Goal: Navigation & Orientation: Find specific page/section

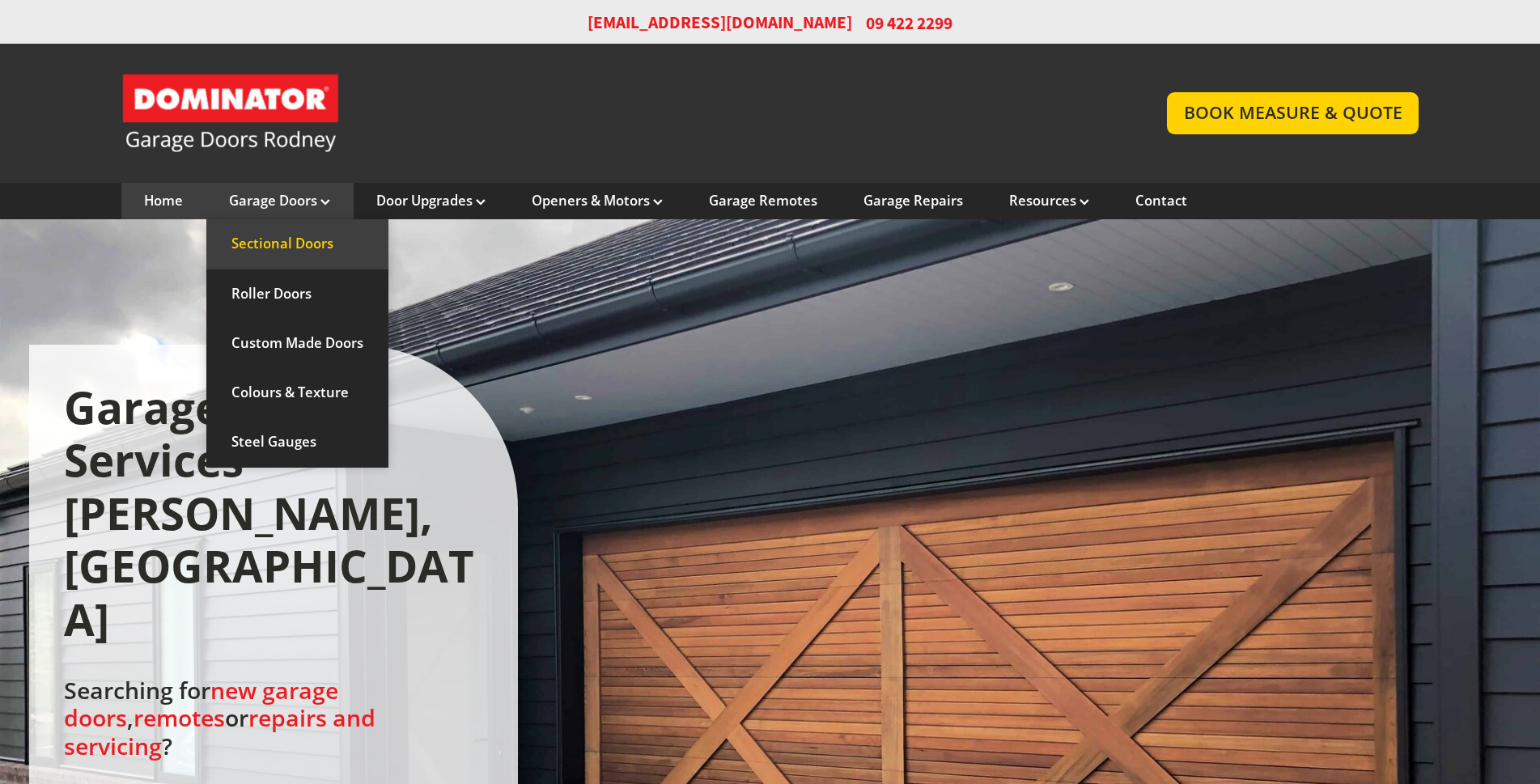
click at [291, 233] on link "Sectional Doors" at bounding box center [297, 244] width 182 height 49
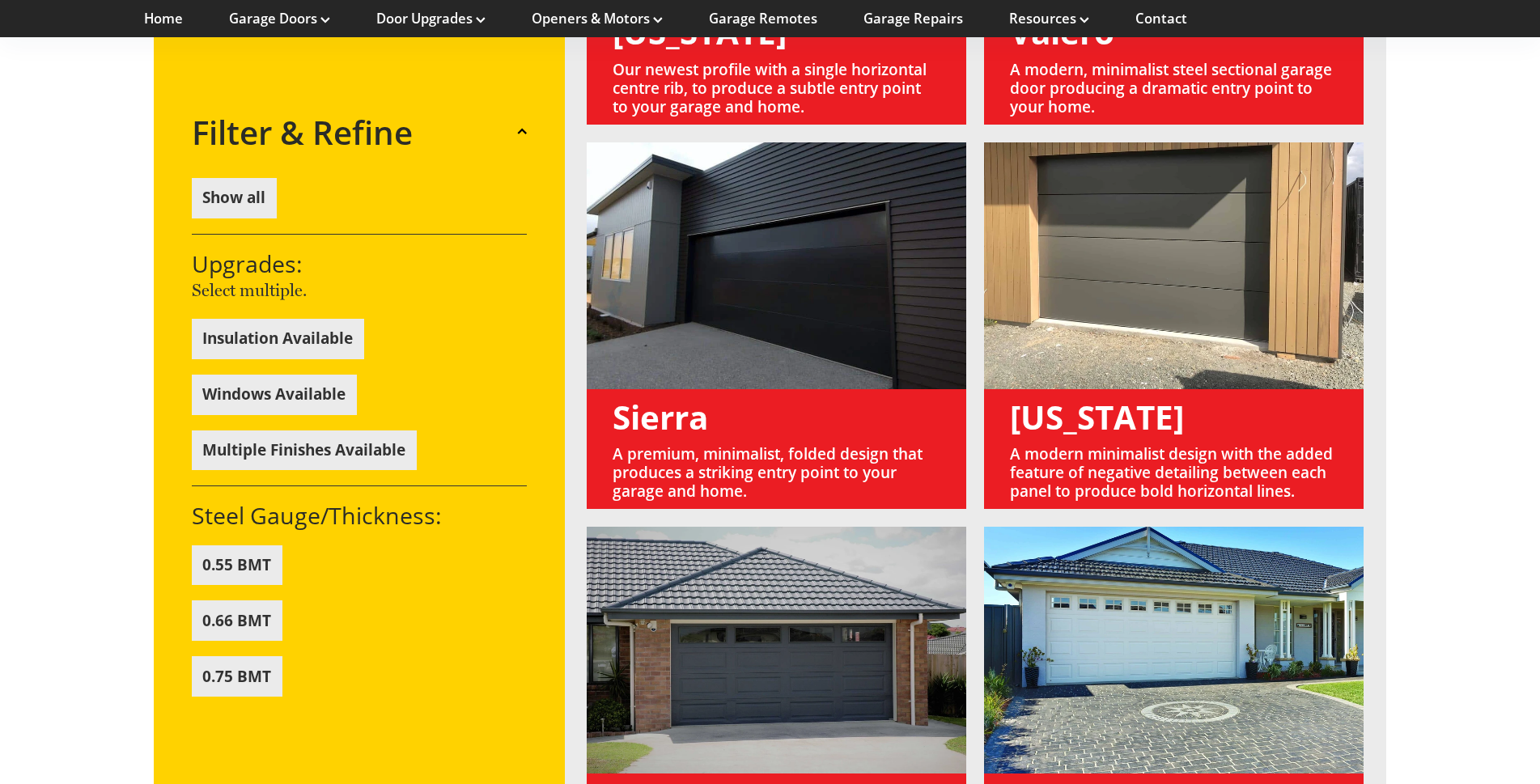
scroll to position [2024, 0]
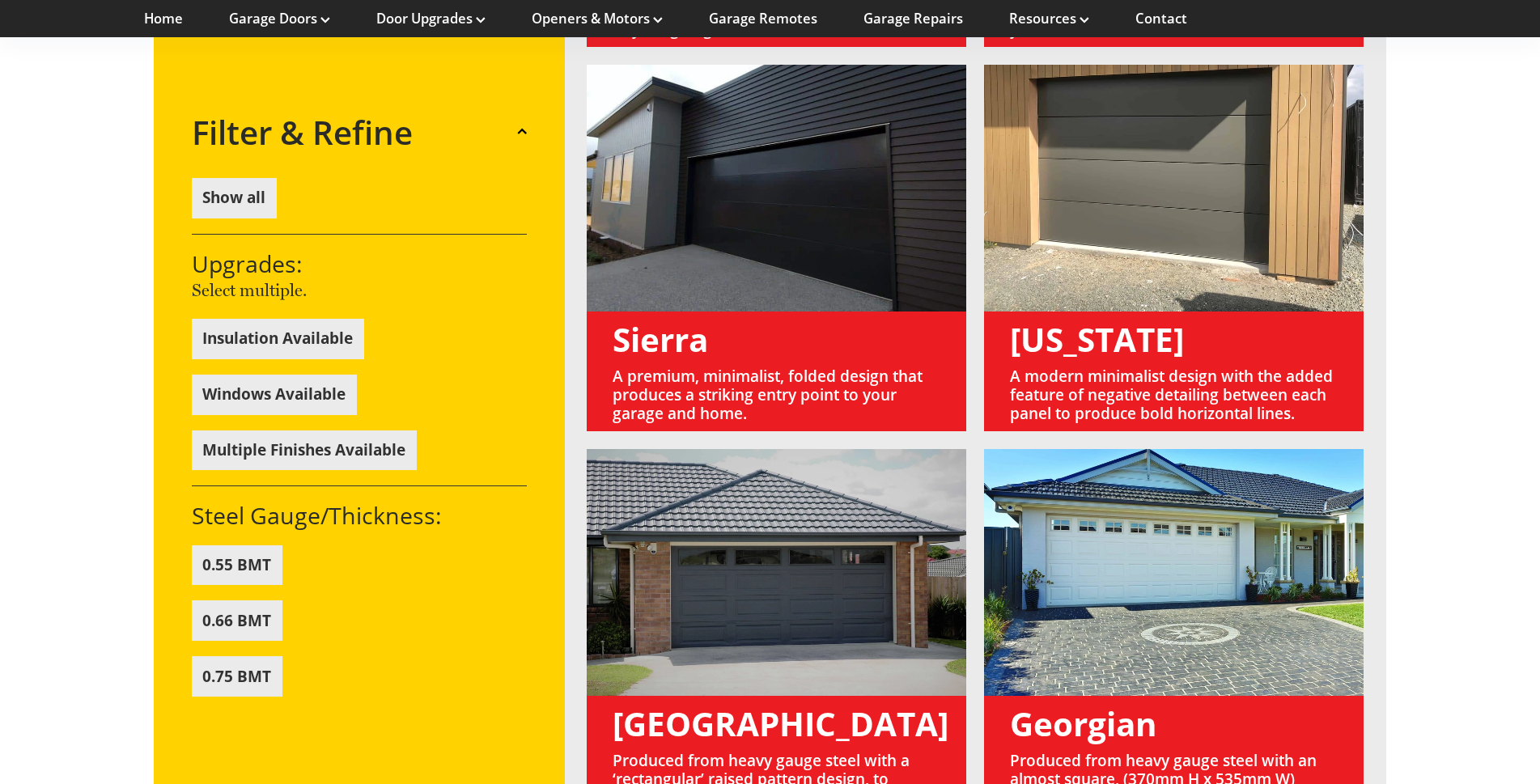
click at [701, 688] on link at bounding box center [776, 642] width 379 height 385
click at [738, 599] on link at bounding box center [776, 642] width 379 height 385
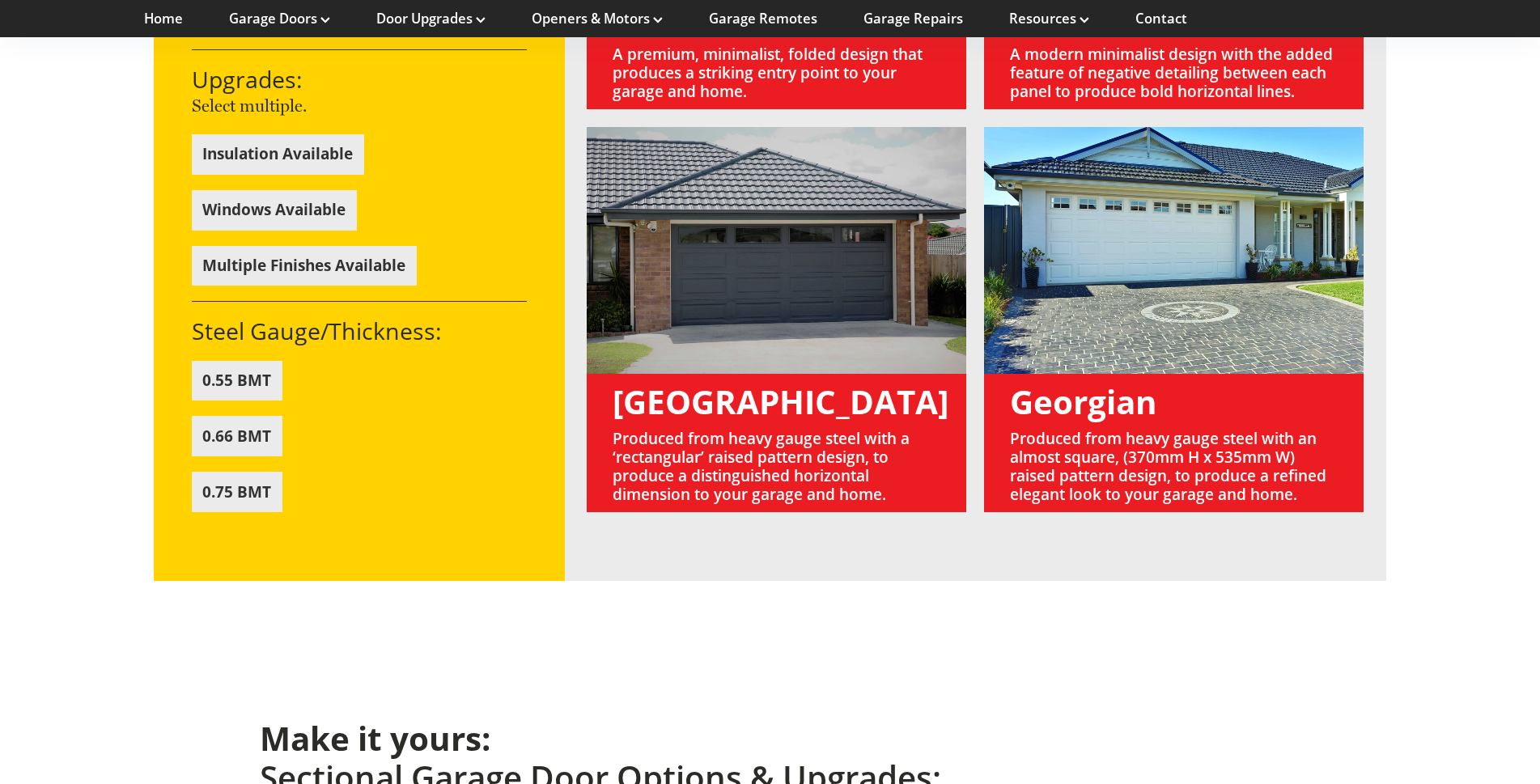
scroll to position [2348, 0]
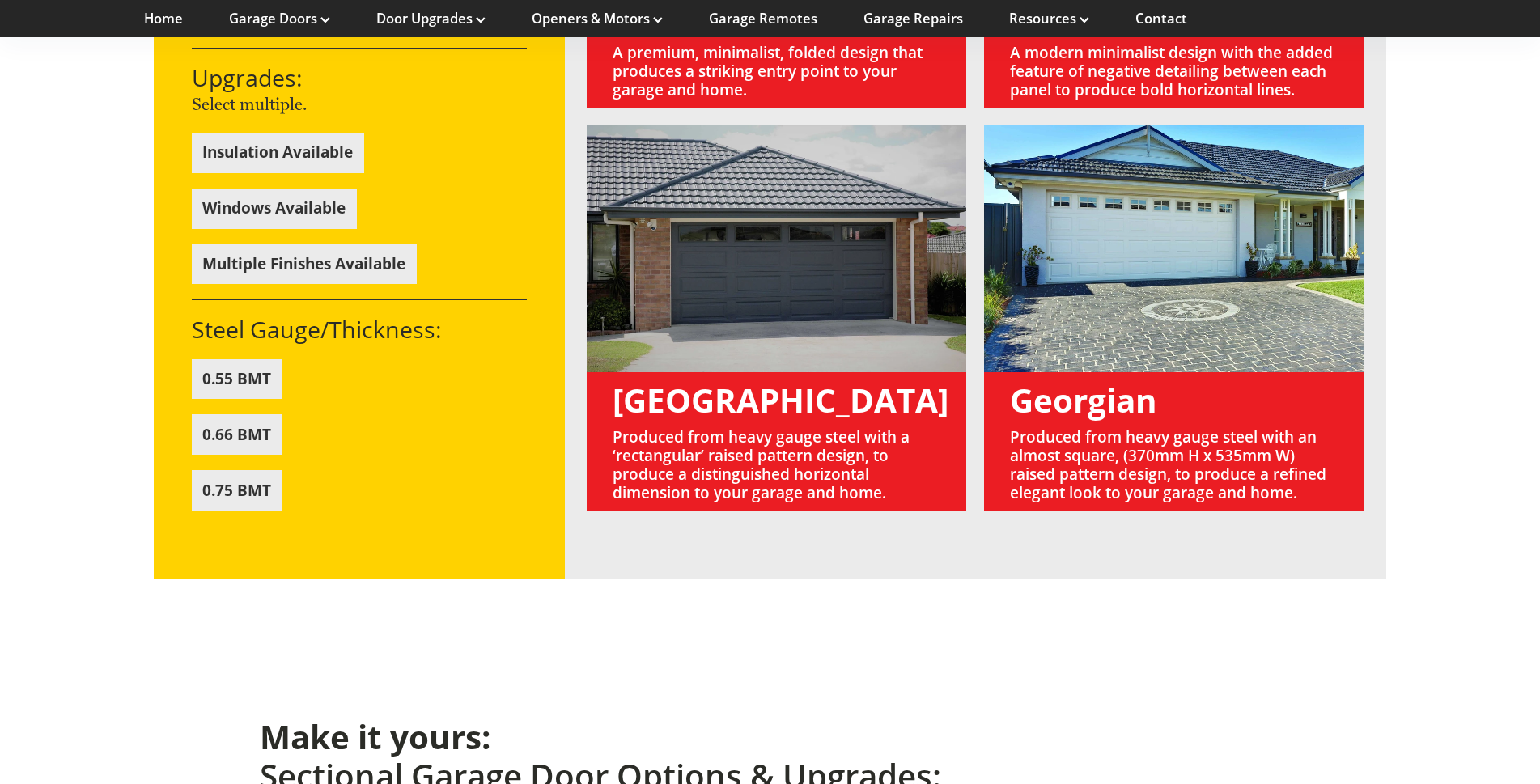
click at [741, 409] on link at bounding box center [776, 318] width 379 height 385
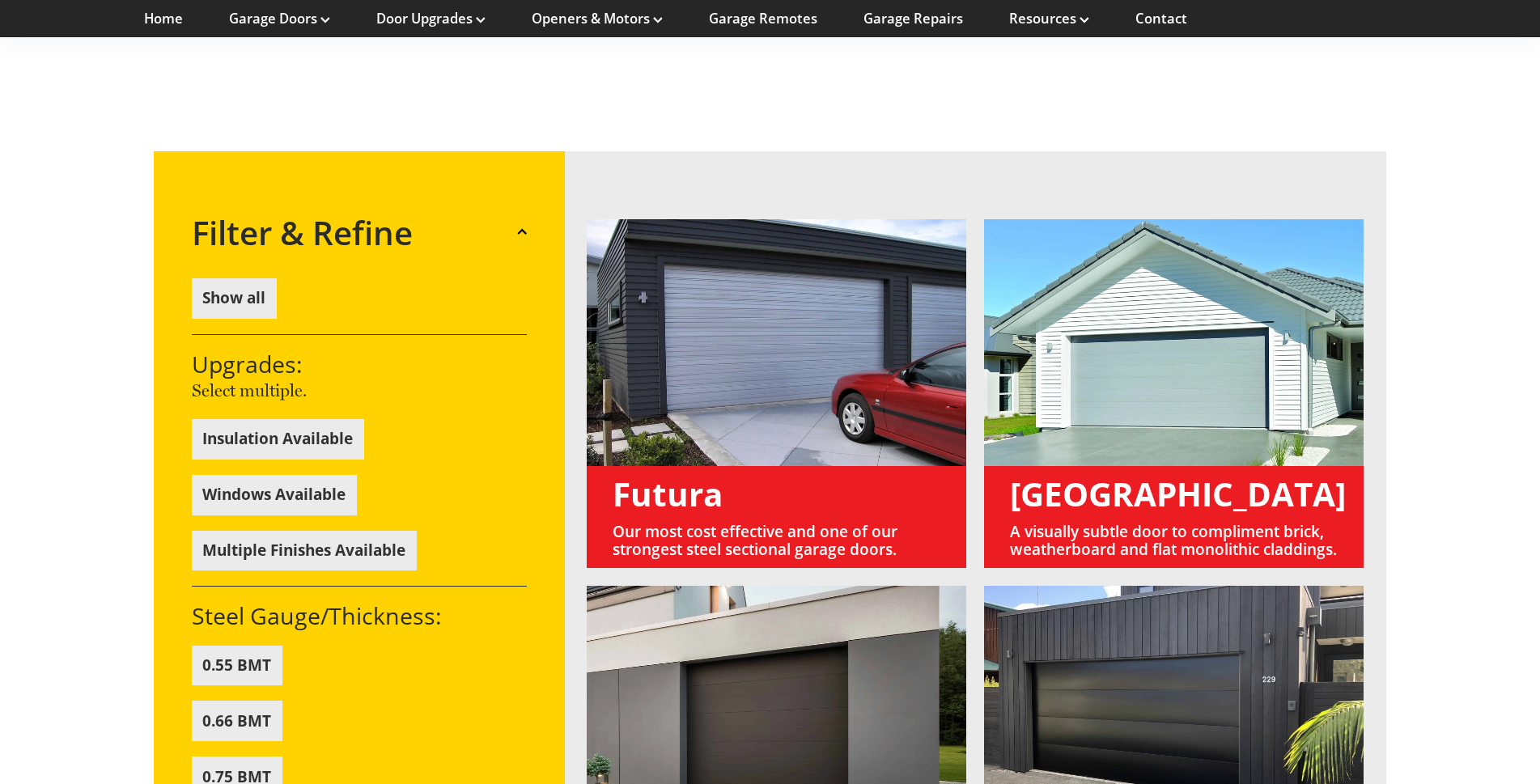
scroll to position [1053, 0]
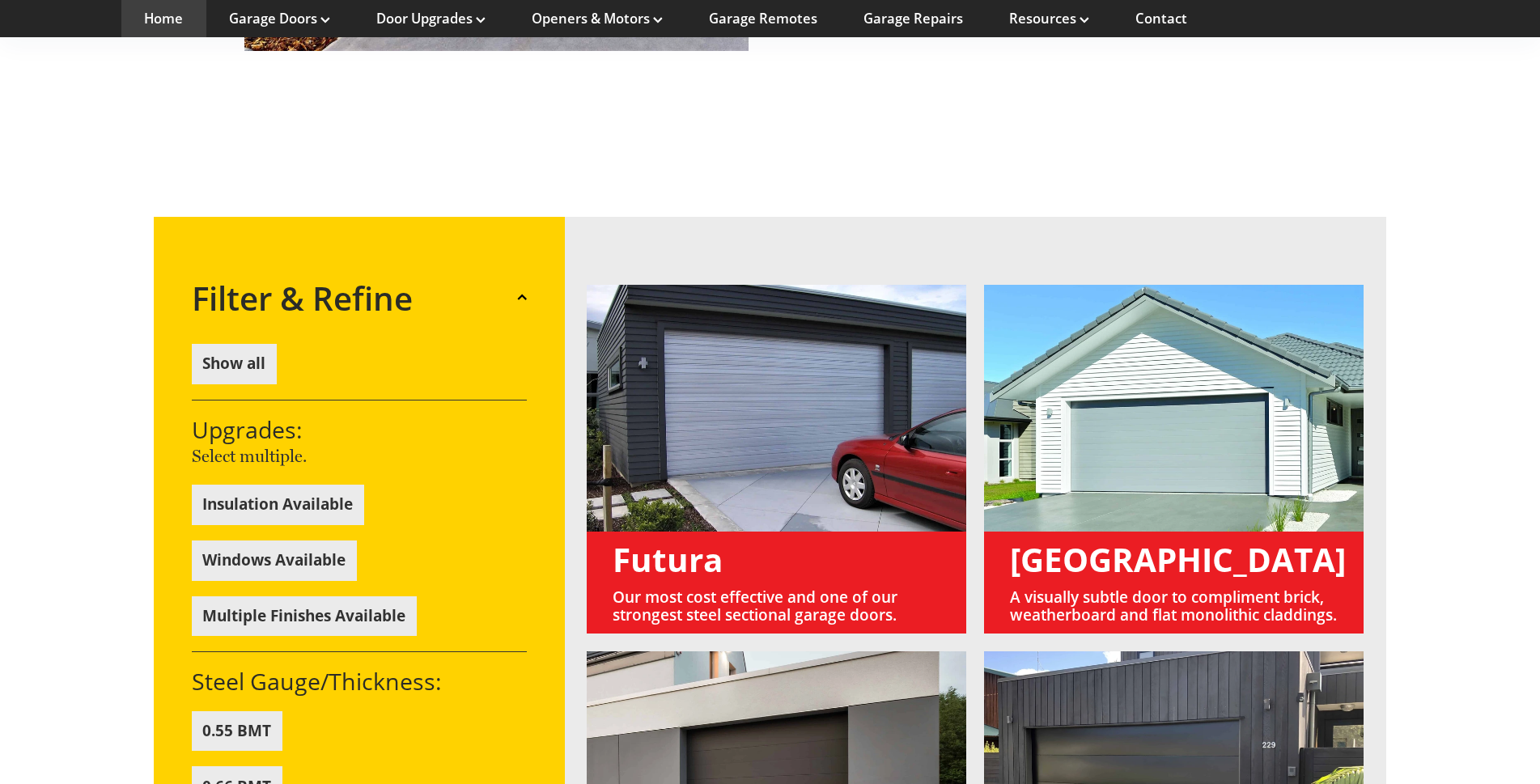
click at [159, 19] on link "Home" at bounding box center [164, 18] width 39 height 18
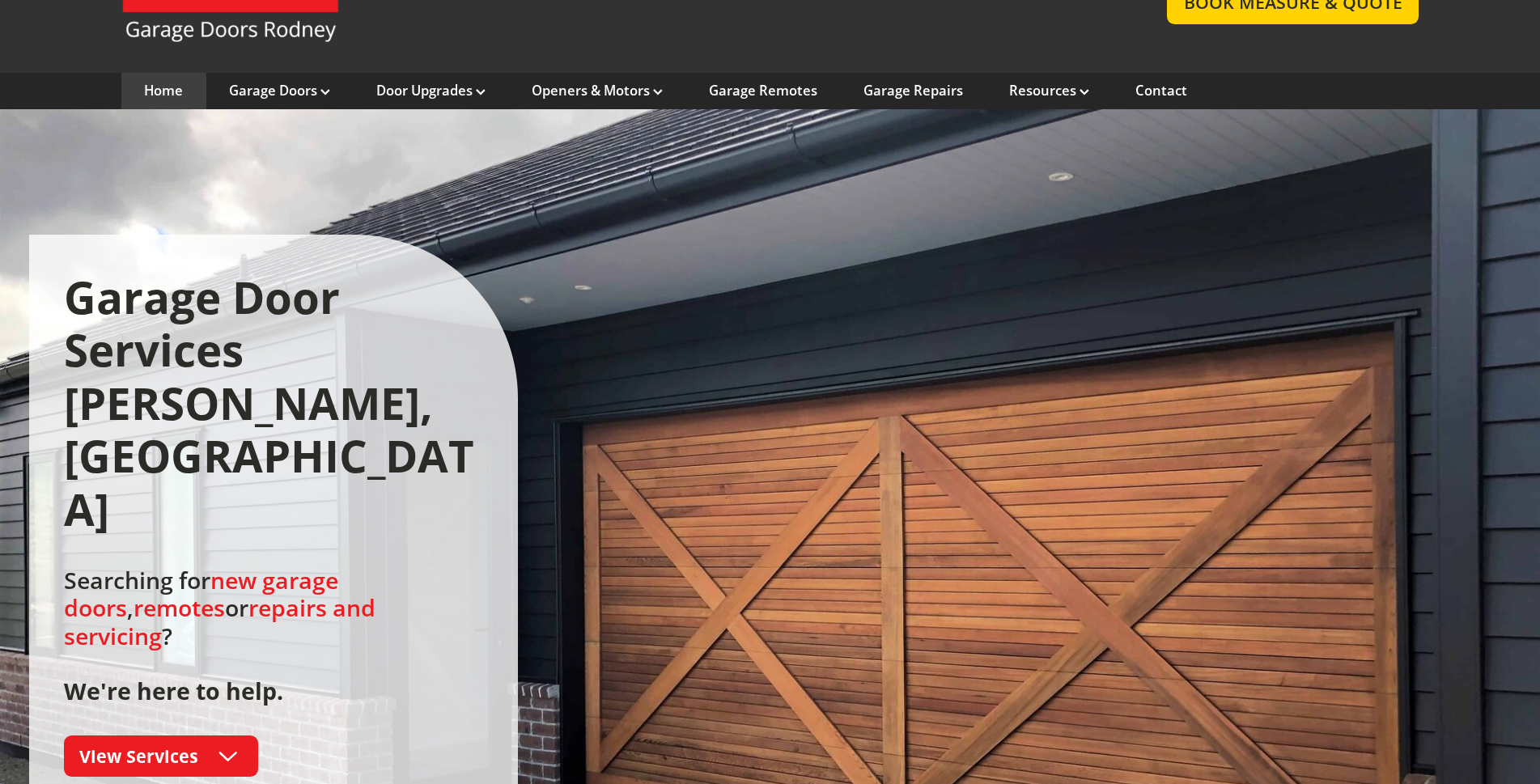
scroll to position [162, 0]
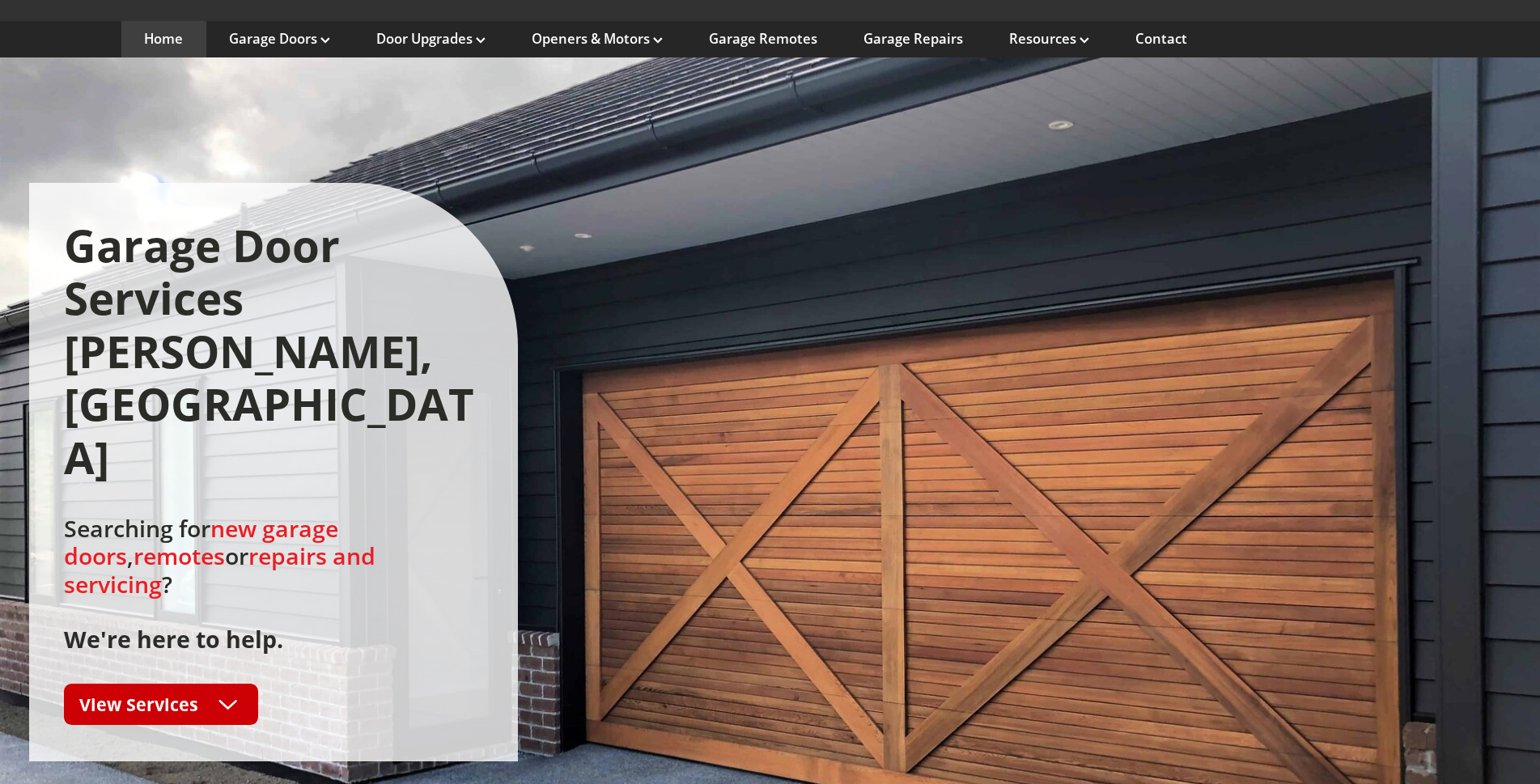
click at [224, 700] on icon at bounding box center [228, 706] width 19 height 10
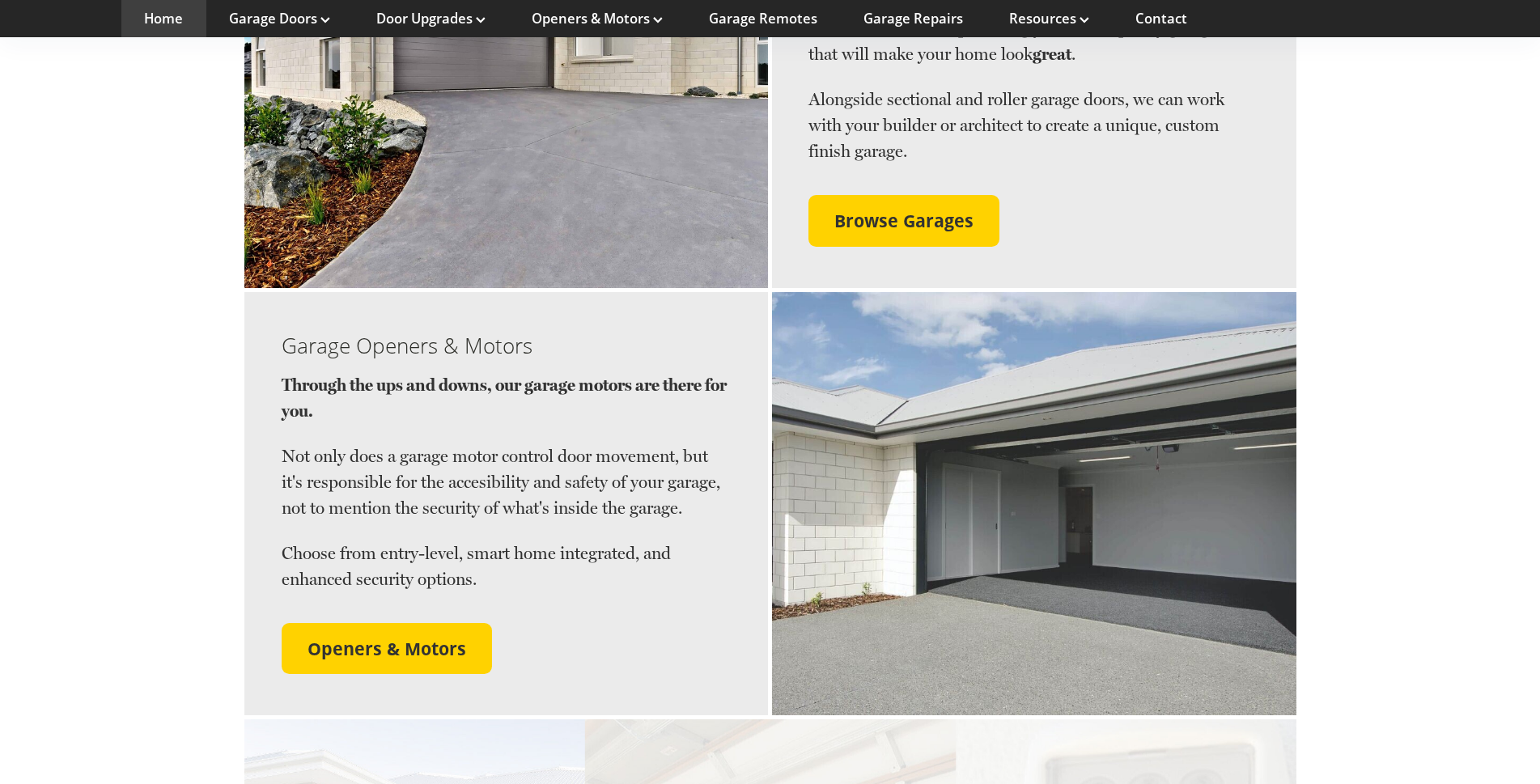
scroll to position [1503, 0]
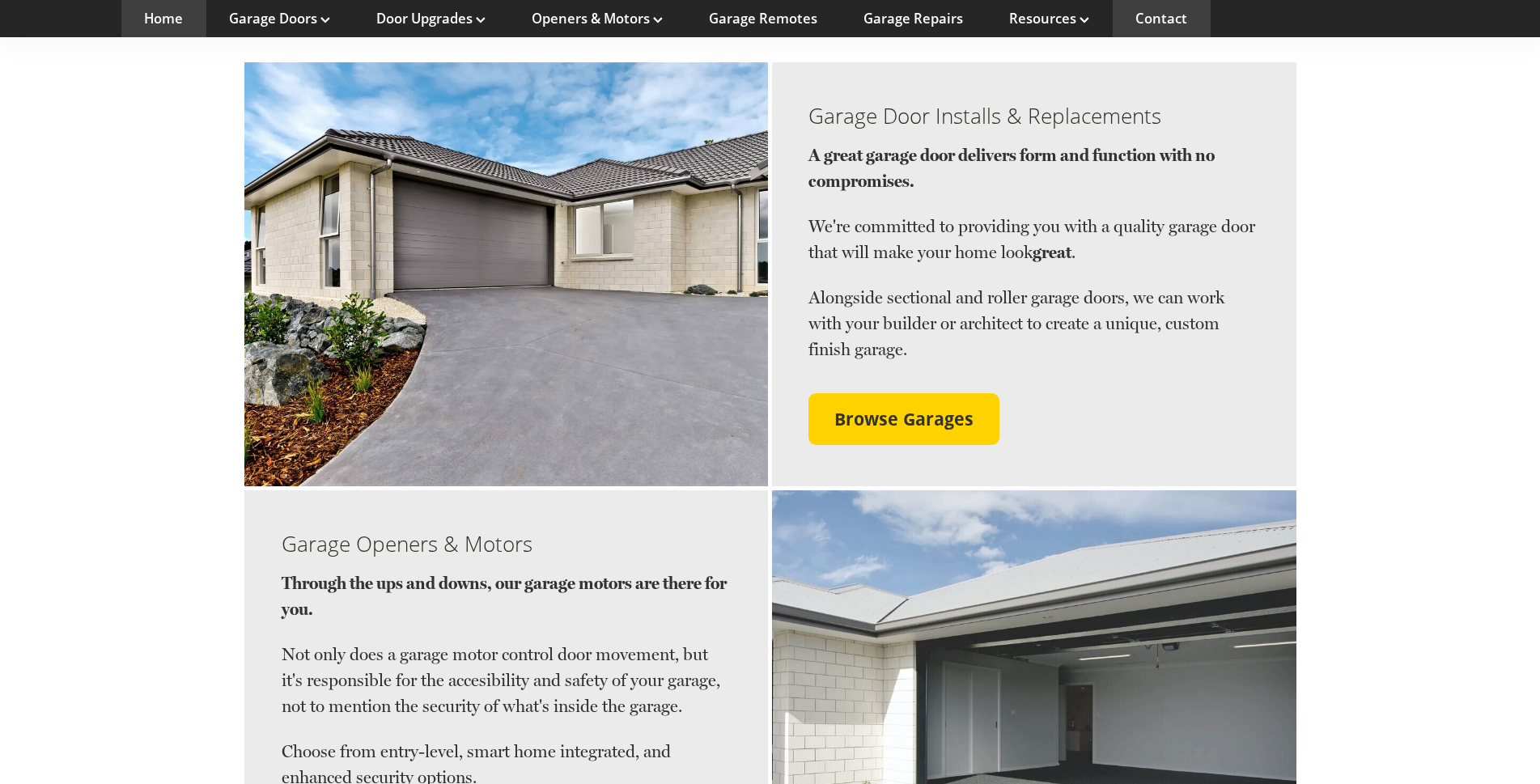
click at [1163, 16] on link "Contact" at bounding box center [1162, 18] width 52 height 18
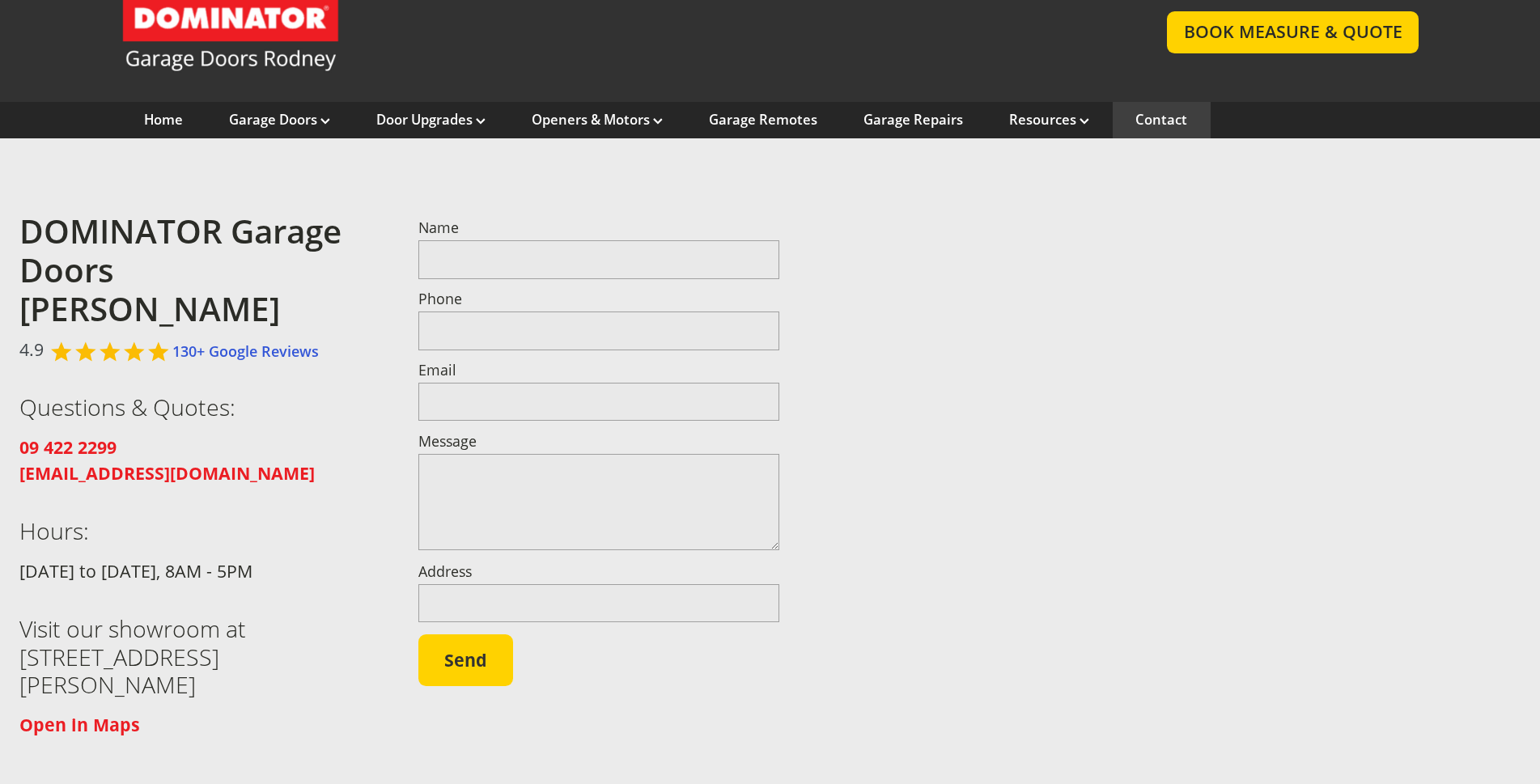
scroll to position [162, 0]
